Goal: Task Accomplishment & Management: Manage account settings

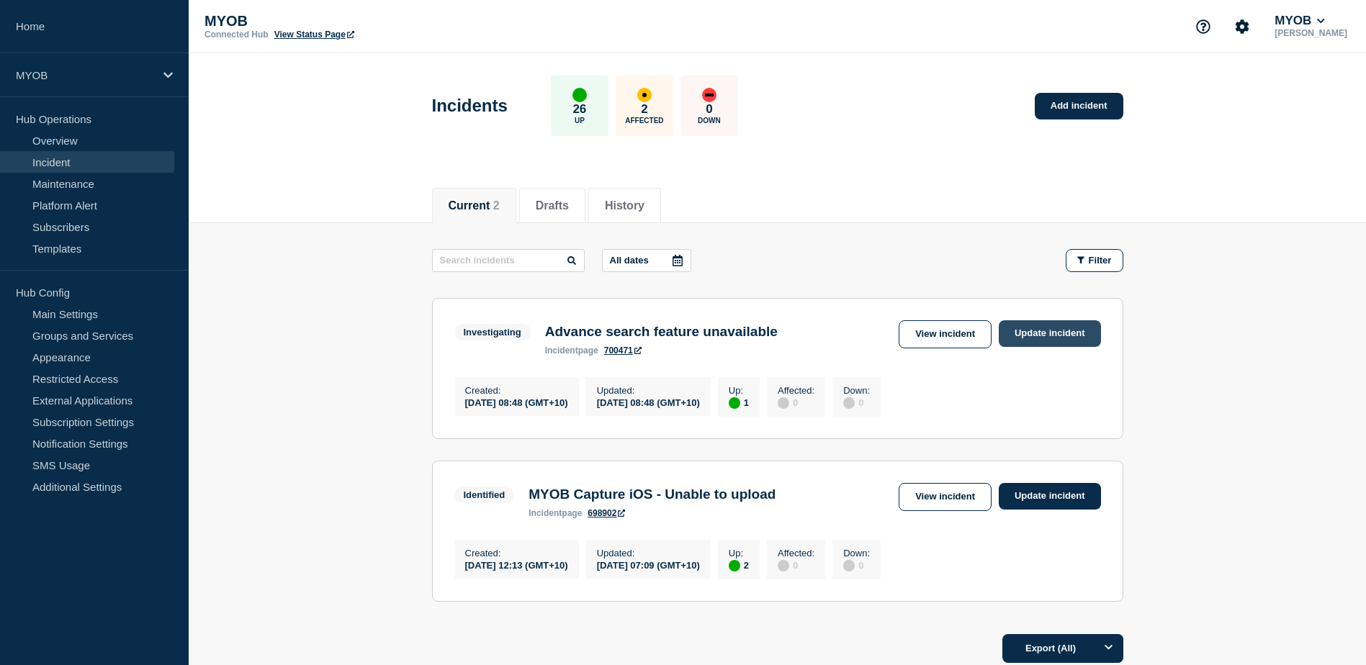
click at [1056, 330] on link "Update incident" at bounding box center [1050, 333] width 102 height 27
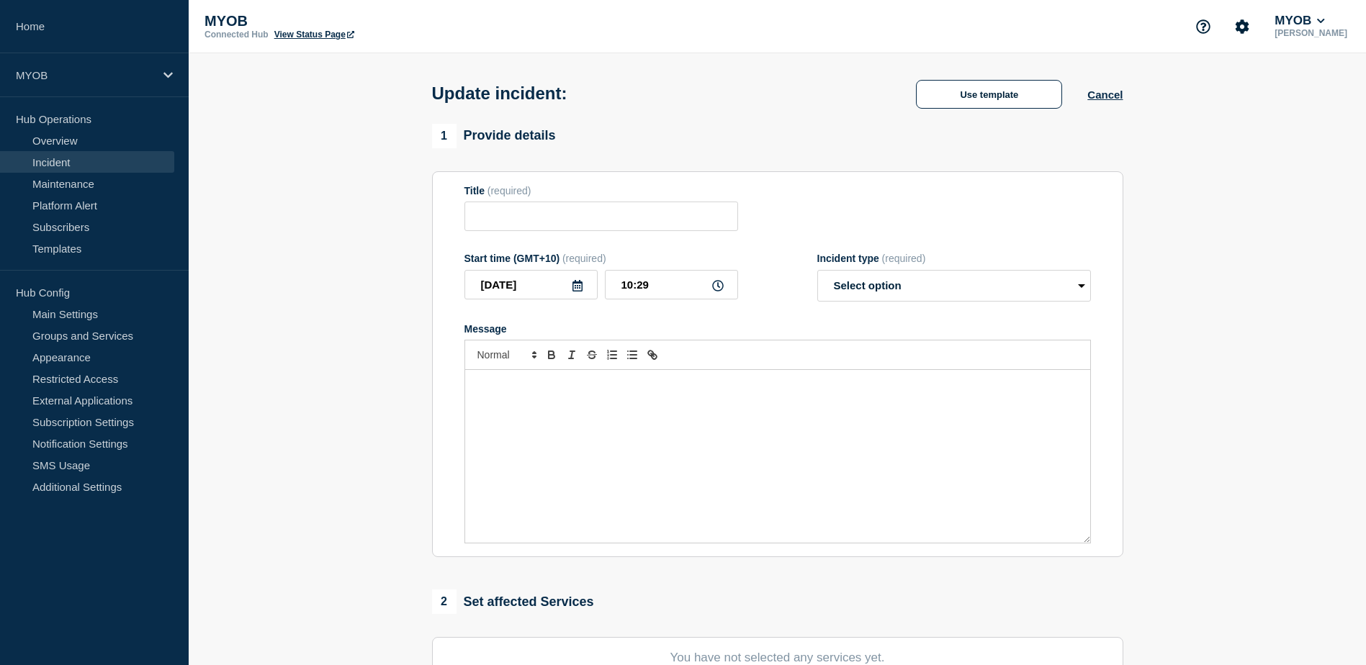
click at [995, 105] on div "Update incident: Use template Cancel" at bounding box center [777, 88] width 724 height 71
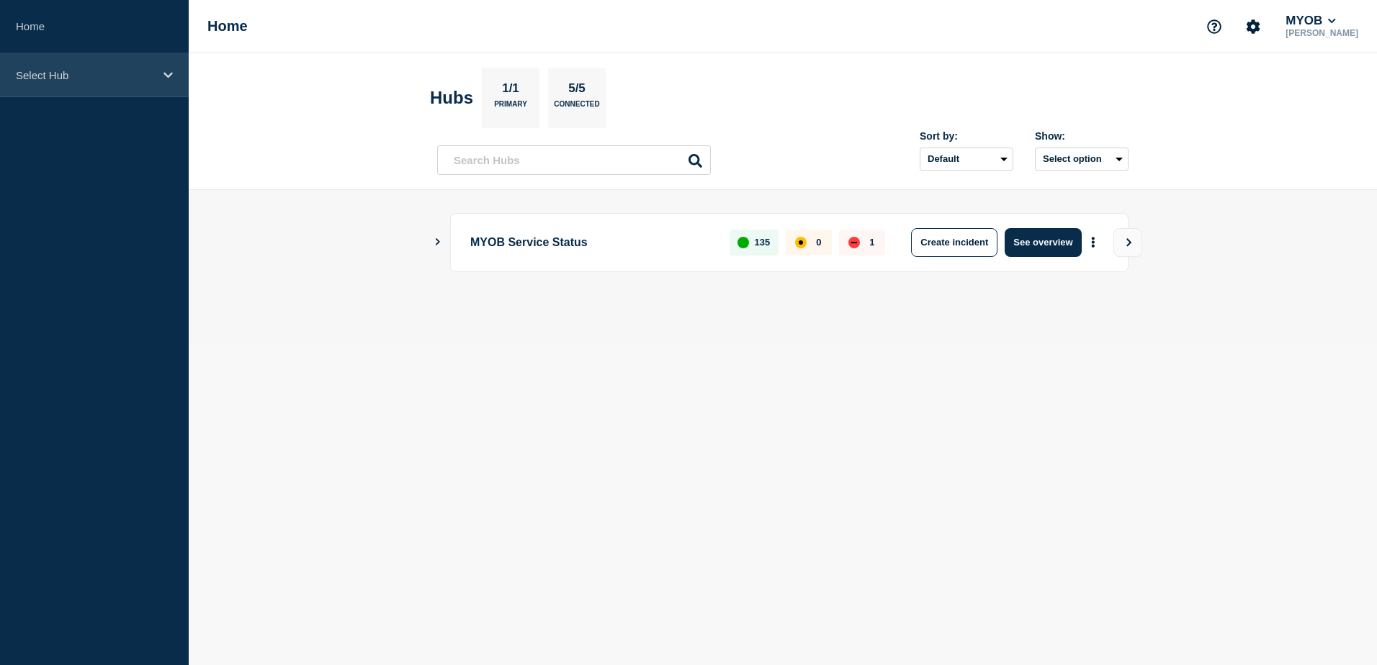
click at [102, 84] on div "Select Hub" at bounding box center [94, 75] width 189 height 44
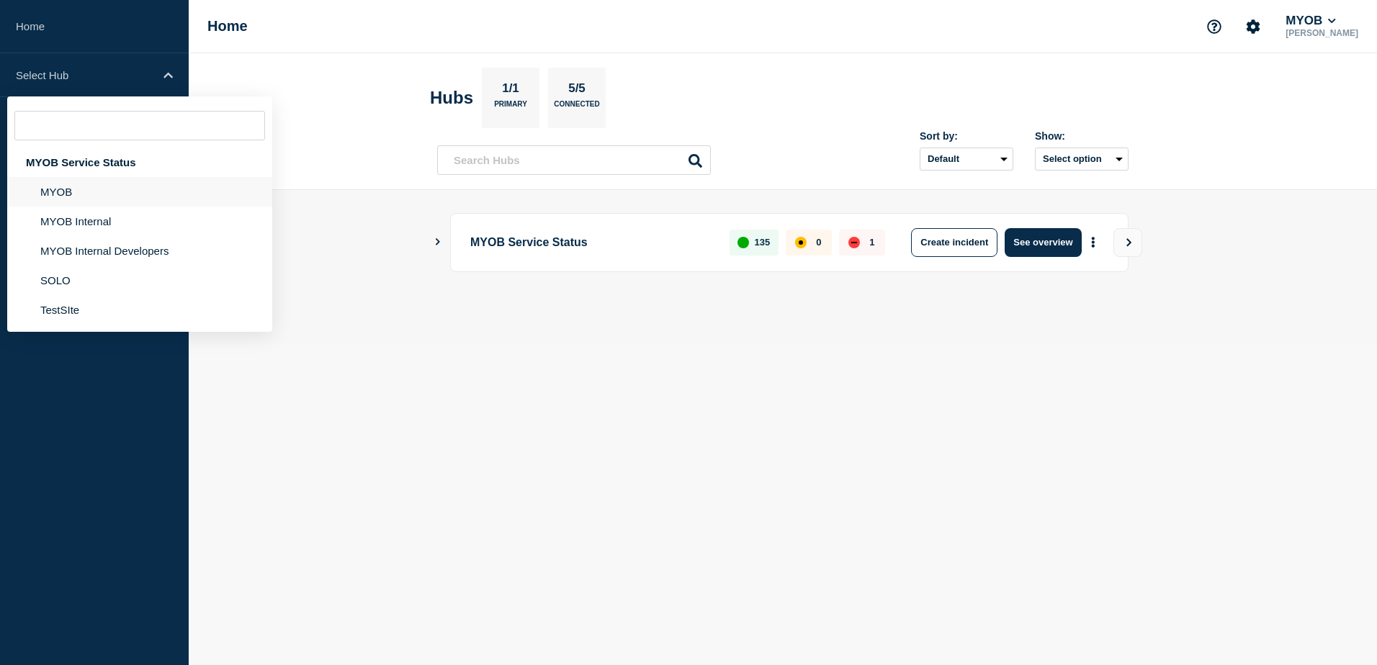
click at [96, 207] on li "MYOB" at bounding box center [139, 222] width 265 height 30
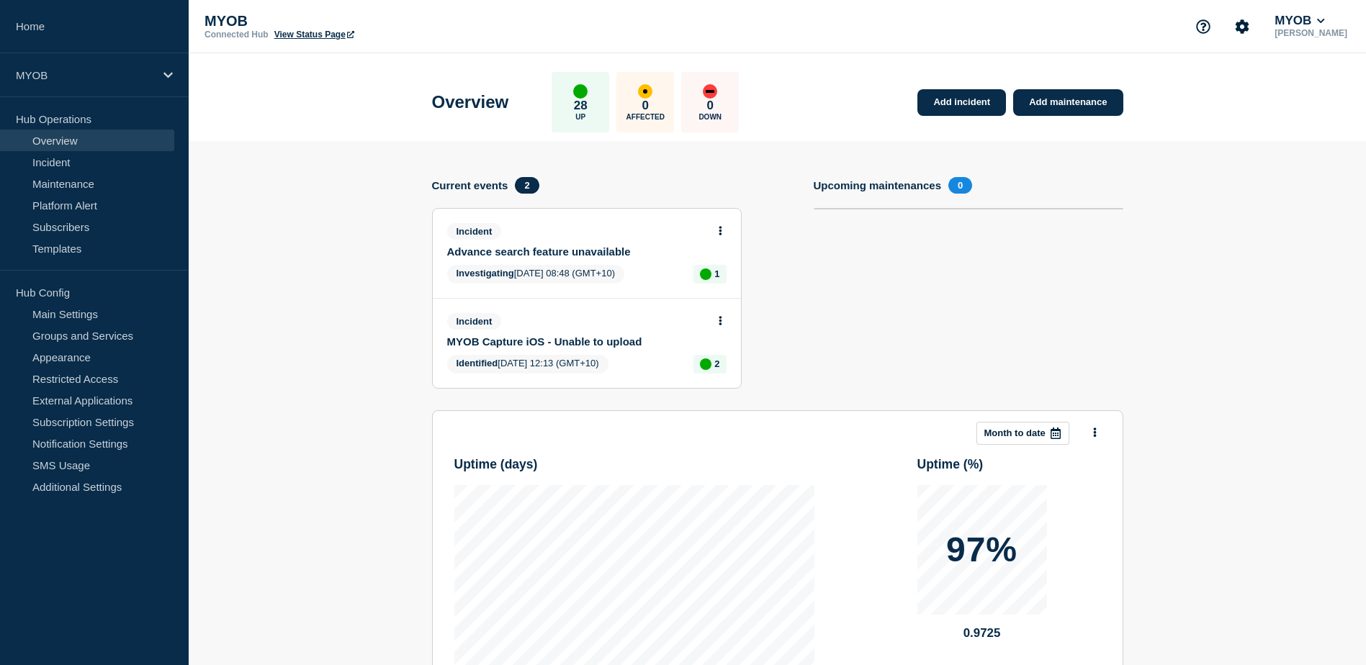
click at [722, 231] on button at bounding box center [720, 231] width 12 height 12
click at [727, 285] on link "Update incident" at bounding box center [720, 285] width 70 height 12
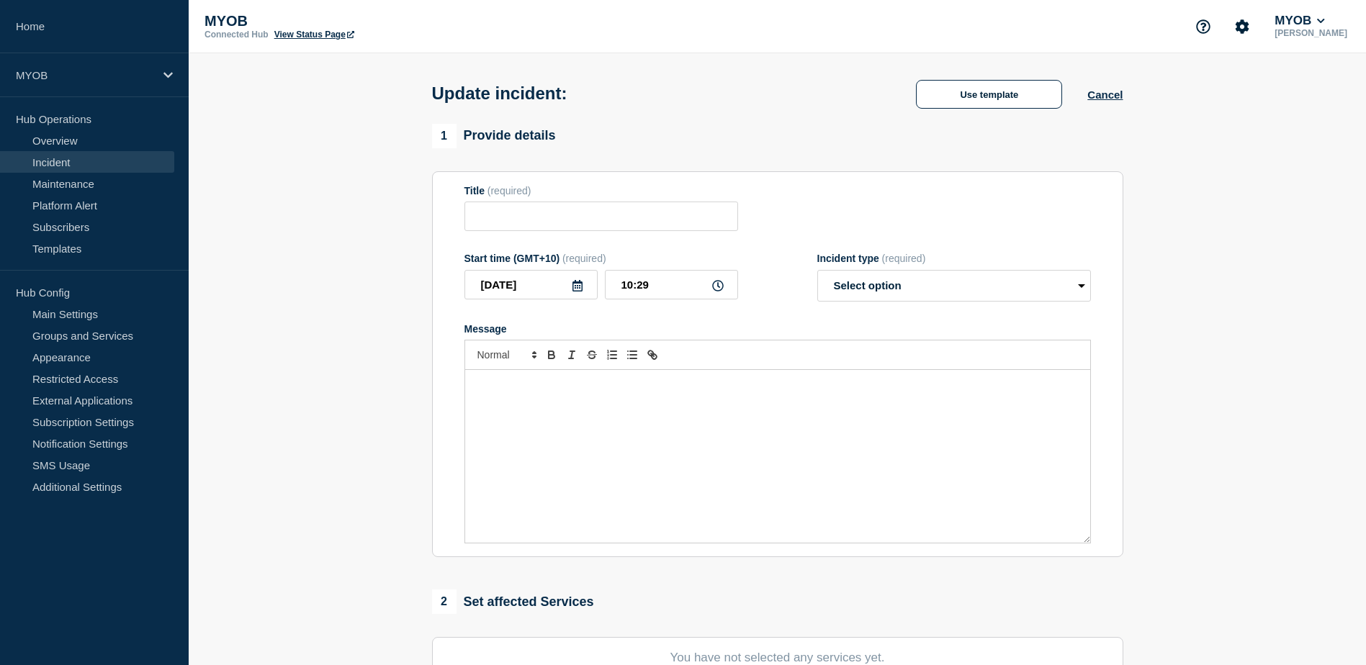
type input "Advance search feature unavailable"
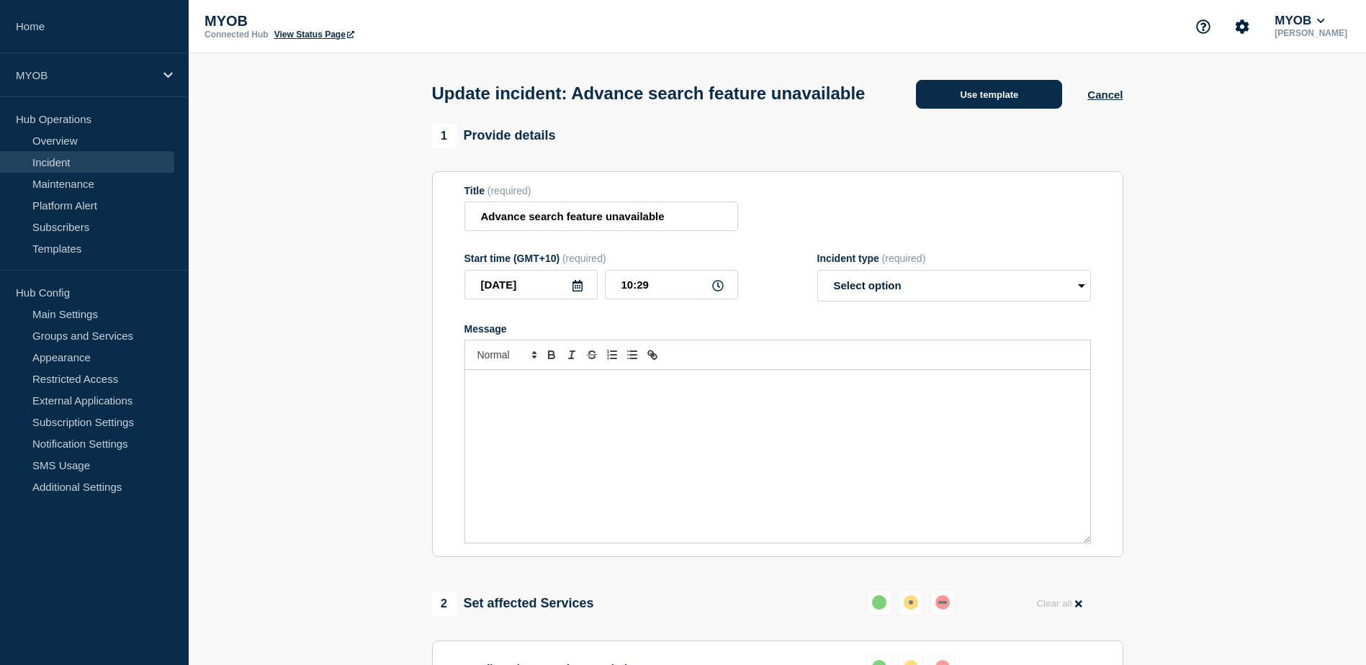
click at [977, 106] on button "Use template" at bounding box center [989, 94] width 146 height 29
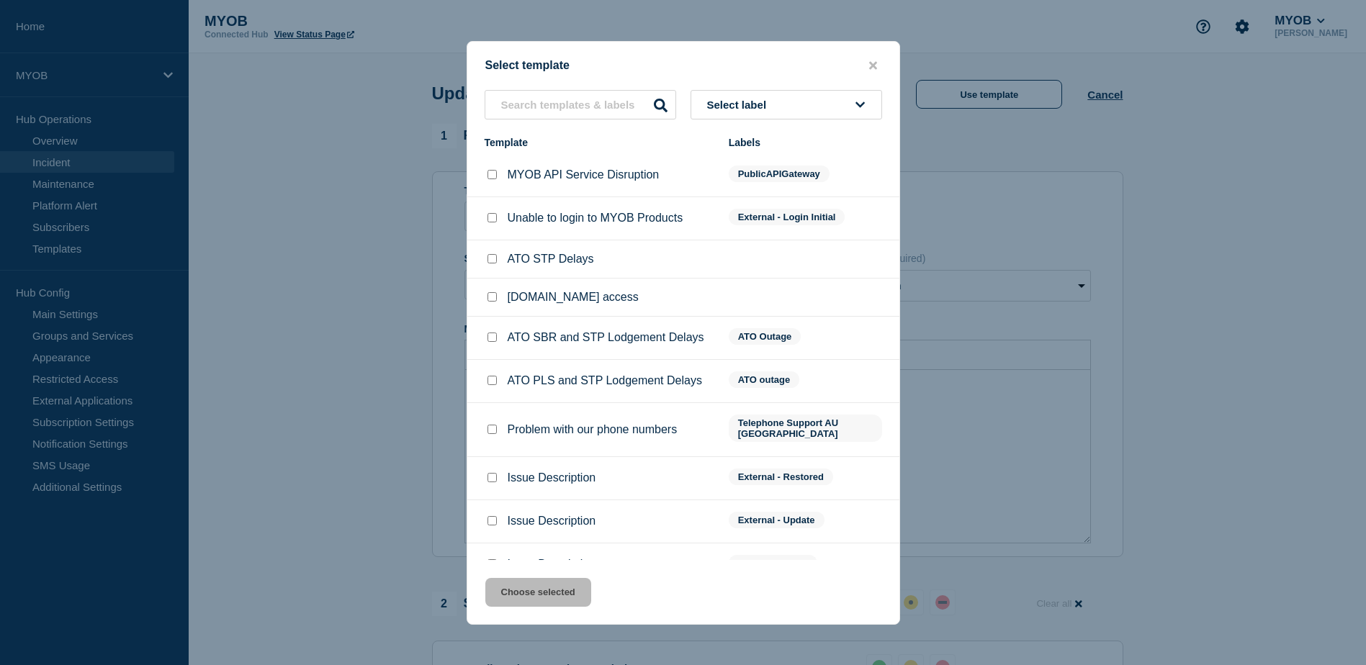
click at [493, 516] on input "Issue Description checkbox" at bounding box center [491, 520] width 9 height 9
checkbox input "true"
click at [553, 596] on button "Choose selected" at bounding box center [538, 592] width 106 height 29
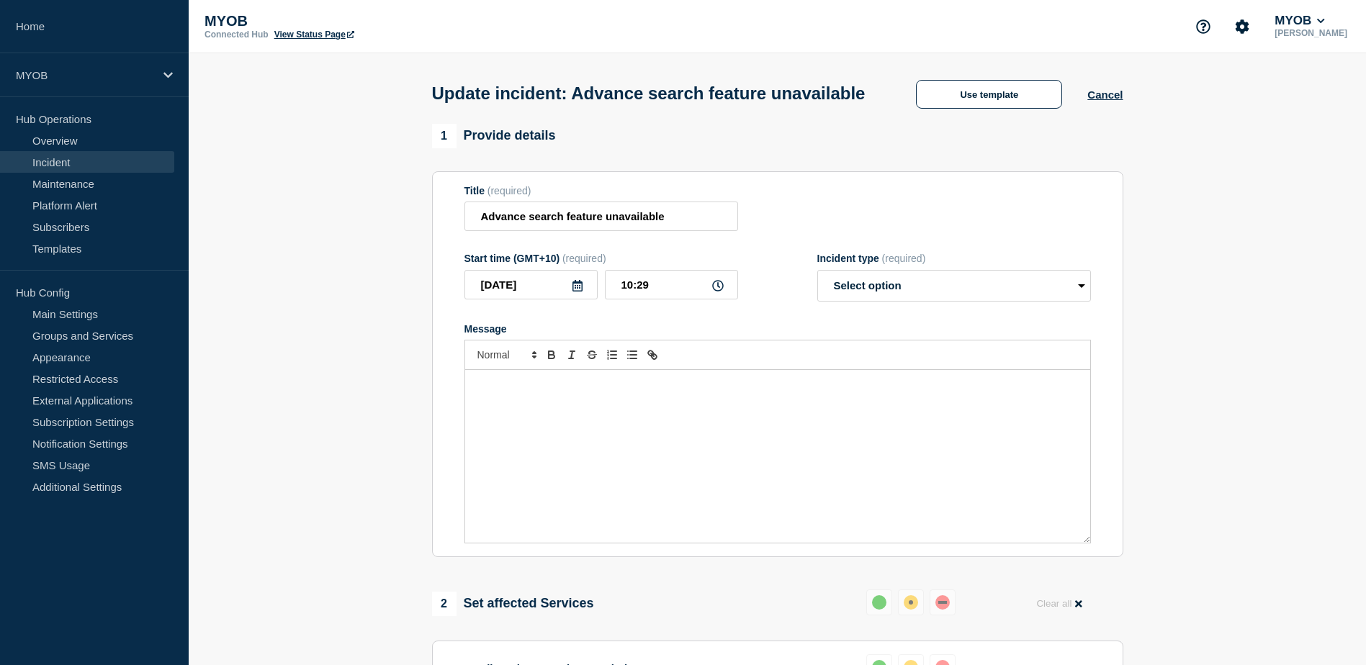
select select "identified"
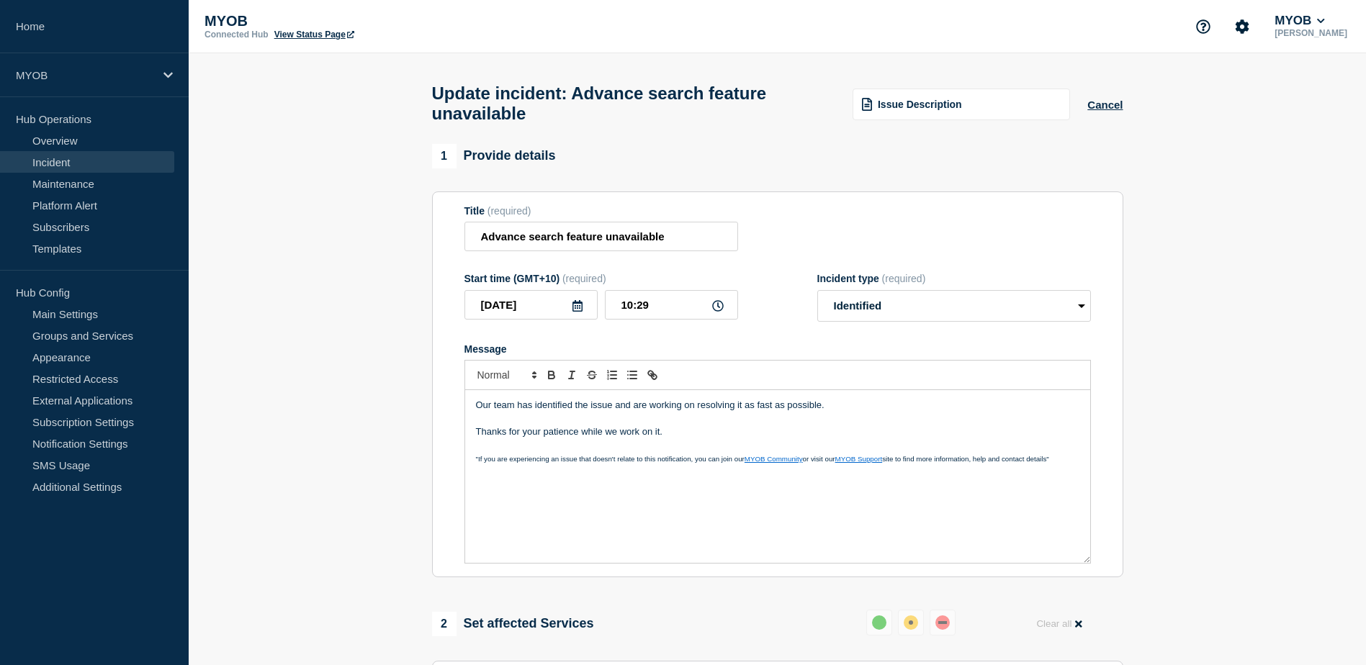
drag, startPoint x: 747, startPoint y: 444, endPoint x: 402, endPoint y: 405, distance: 347.1
click at [402, 405] on section "1 Provide details Title (required) Advance search feature unavailable Start tim…" at bounding box center [777, 652] width 1177 height 1017
copy div "Our team has identified the issue and are working on resolving it as fast as po…"
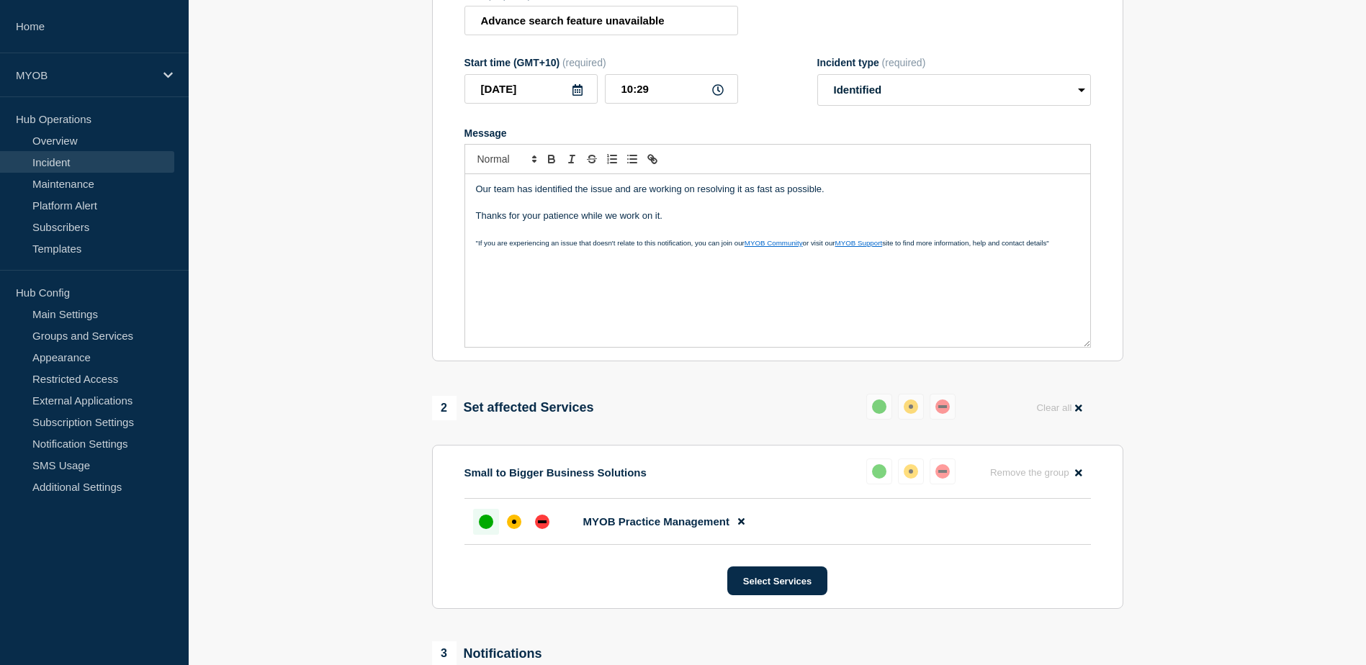
scroll to position [432, 0]
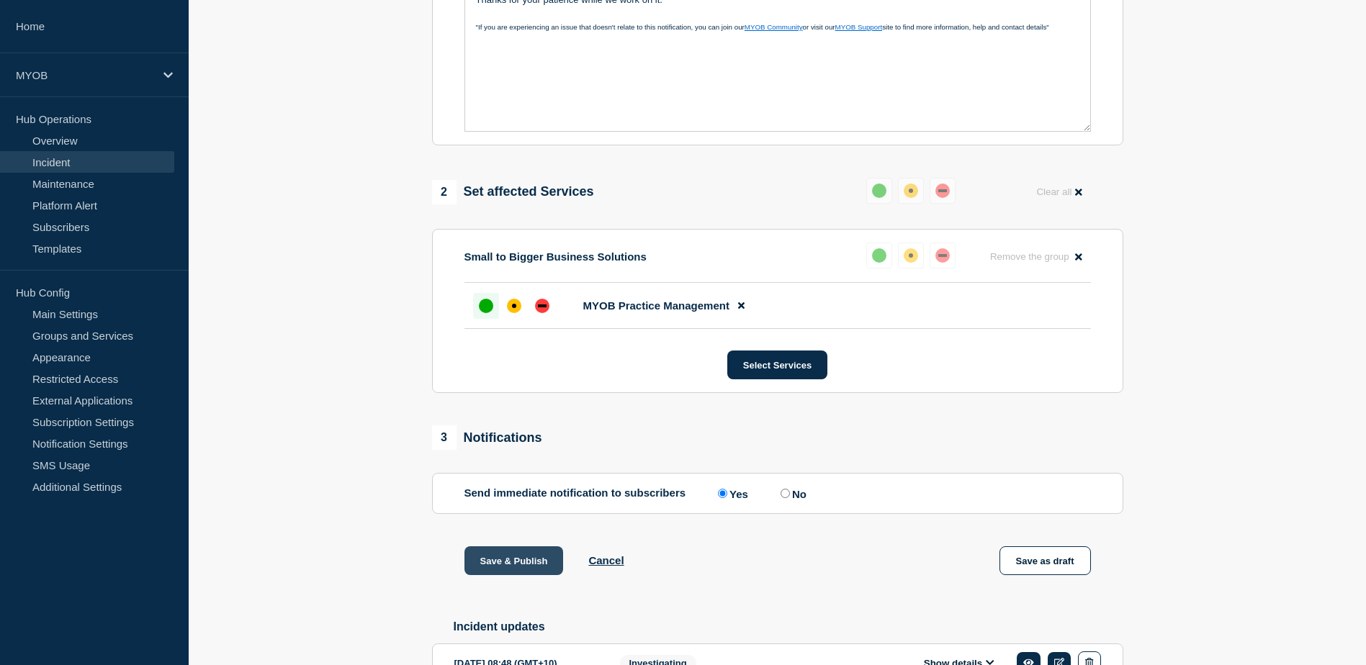
click at [517, 567] on button "Save & Publish" at bounding box center [513, 561] width 99 height 29
